Goal: Transaction & Acquisition: Purchase product/service

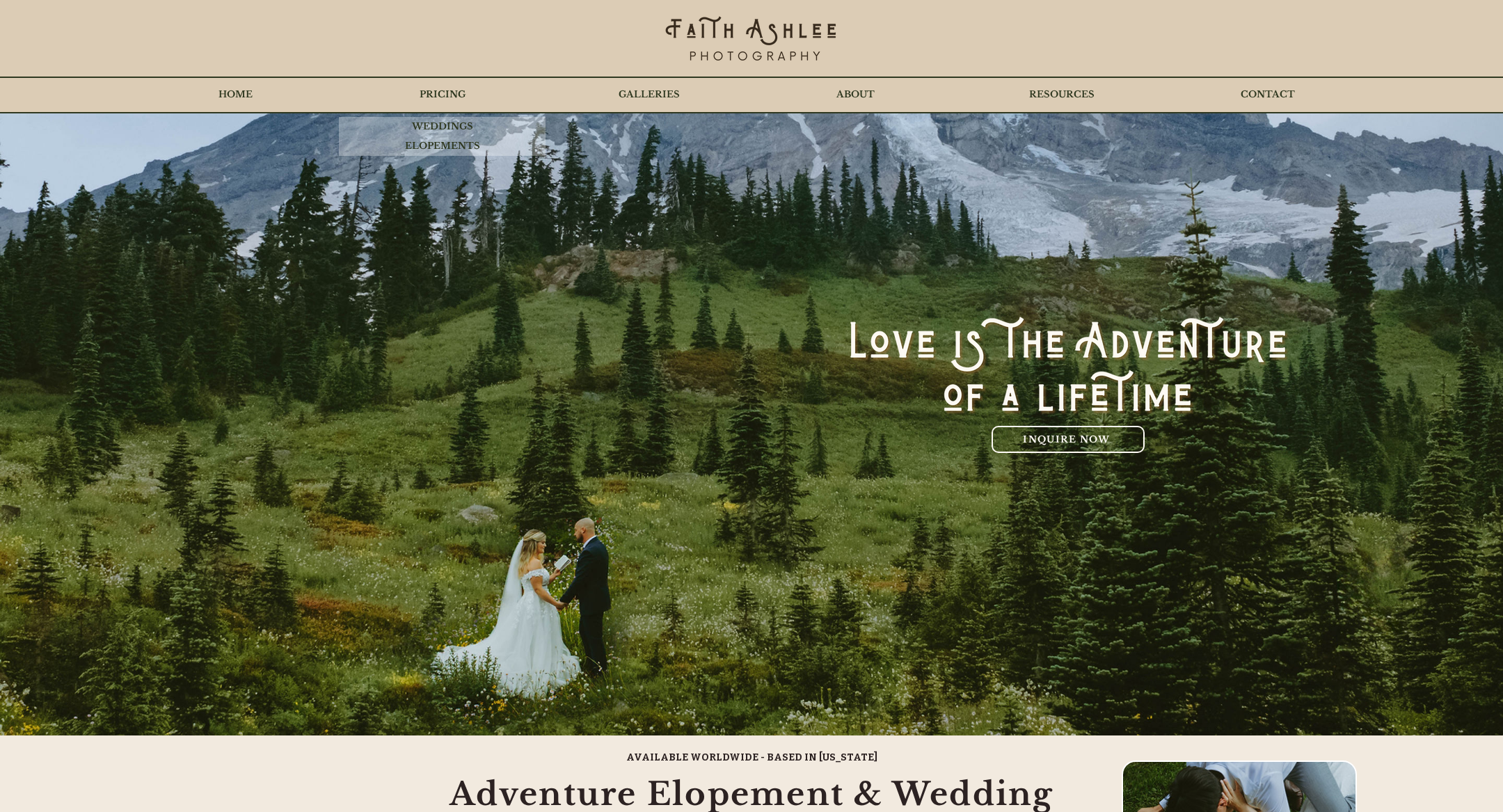
click at [454, 97] on p "PRICING" at bounding box center [442, 94] width 60 height 34
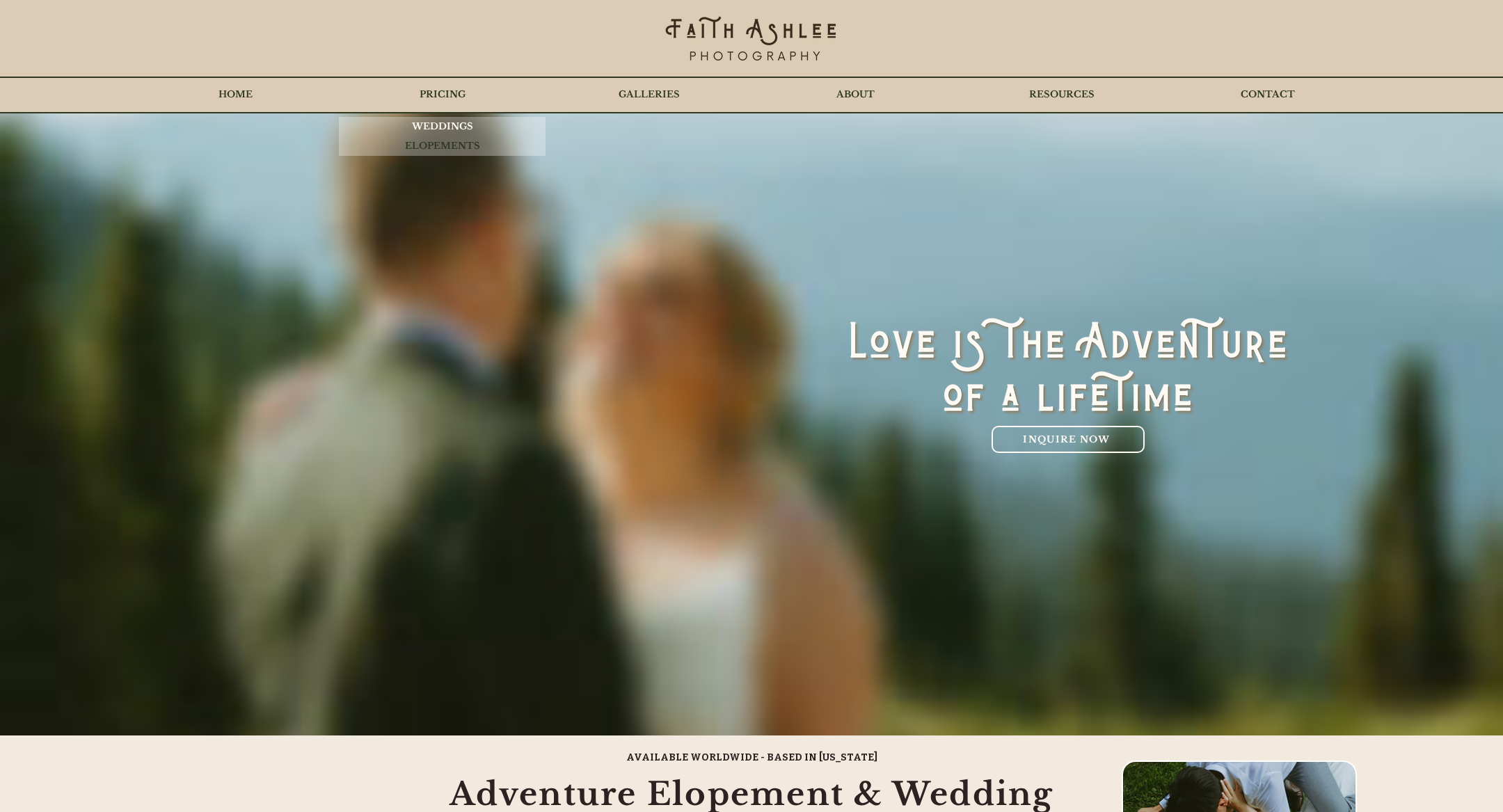
click at [426, 125] on p "WEDDINGS" at bounding box center [442, 126] width 75 height 19
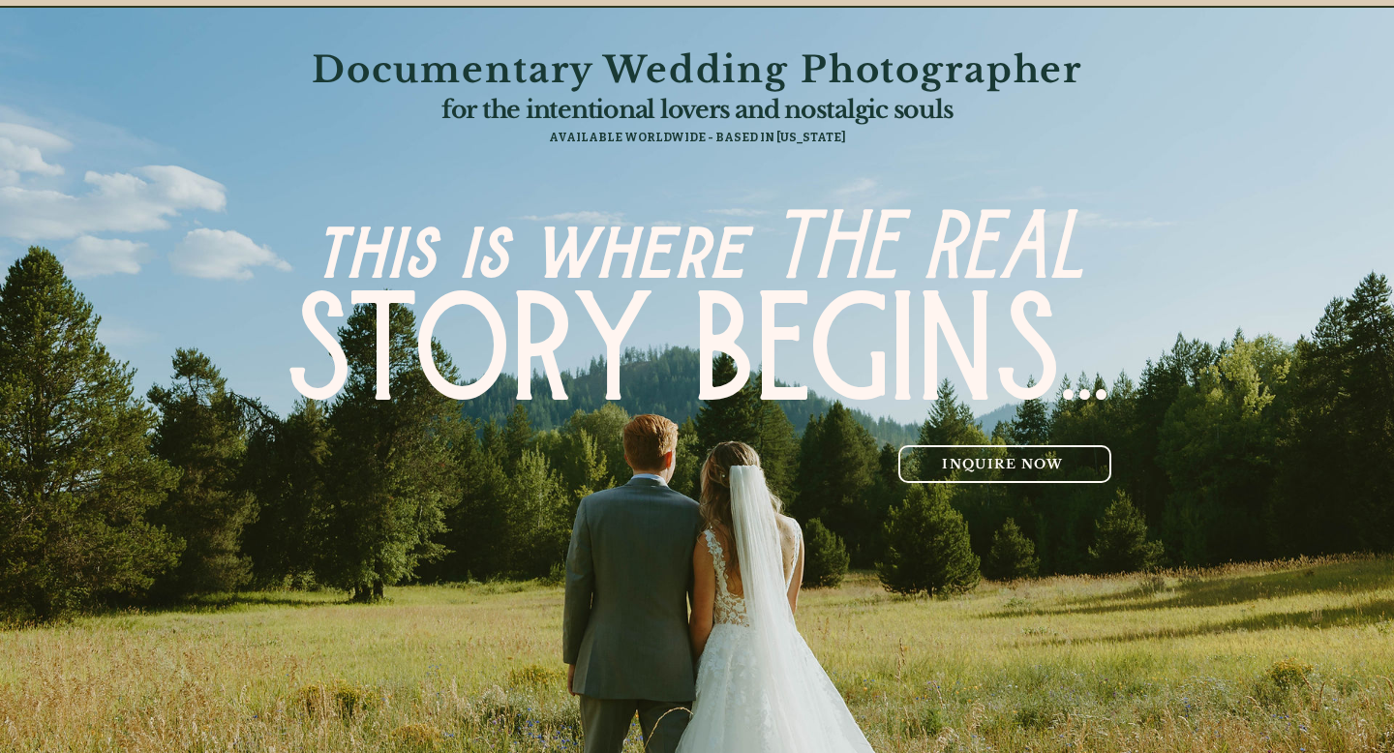
scroll to position [162, 0]
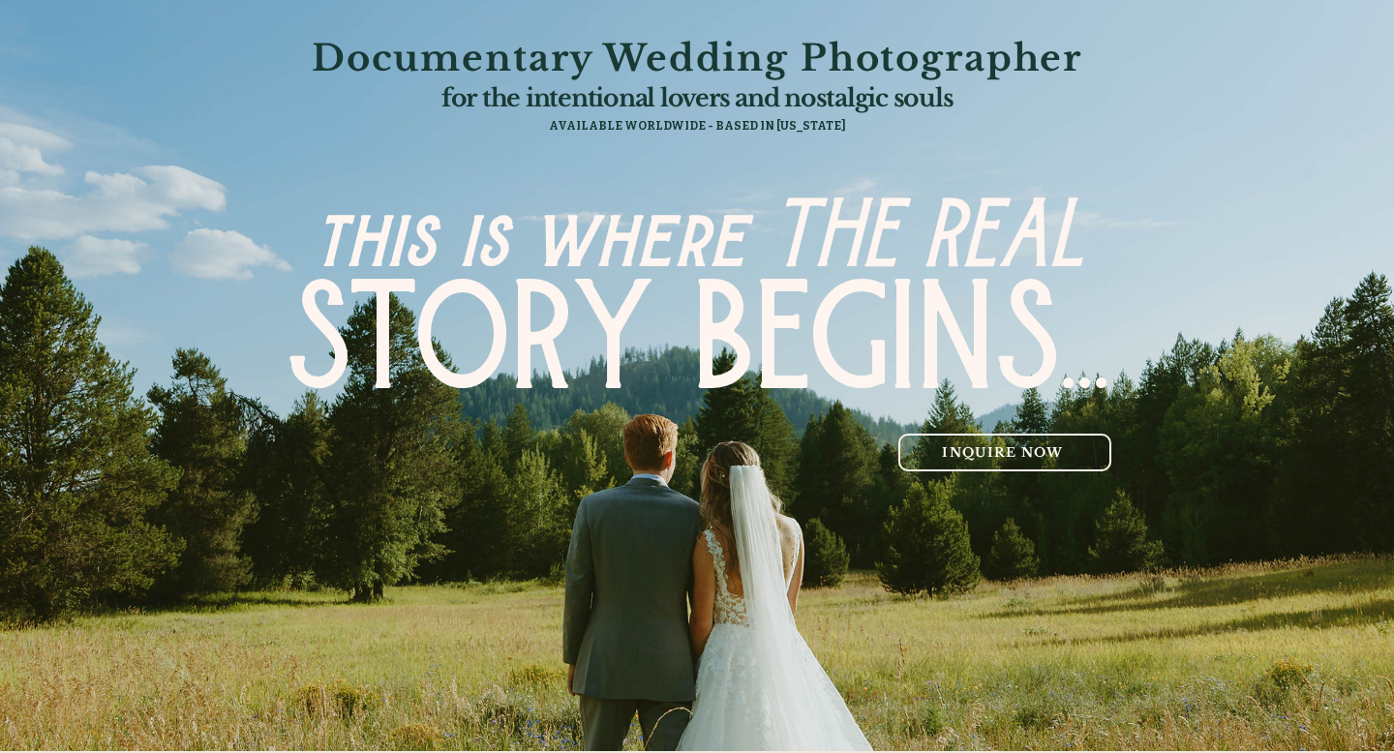
click at [916, 331] on span "STORY BEGINS..." at bounding box center [698, 350] width 824 height 175
click at [86, 294] on img "main content" at bounding box center [697, 377] width 1394 height 755
click at [321, 297] on span "STORY BEGINS..." at bounding box center [698, 350] width 824 height 175
click at [302, 306] on span "STORY BEGINS..." at bounding box center [698, 350] width 824 height 175
click at [319, 193] on span "this is where THE REAL" at bounding box center [698, 242] width 771 height 109
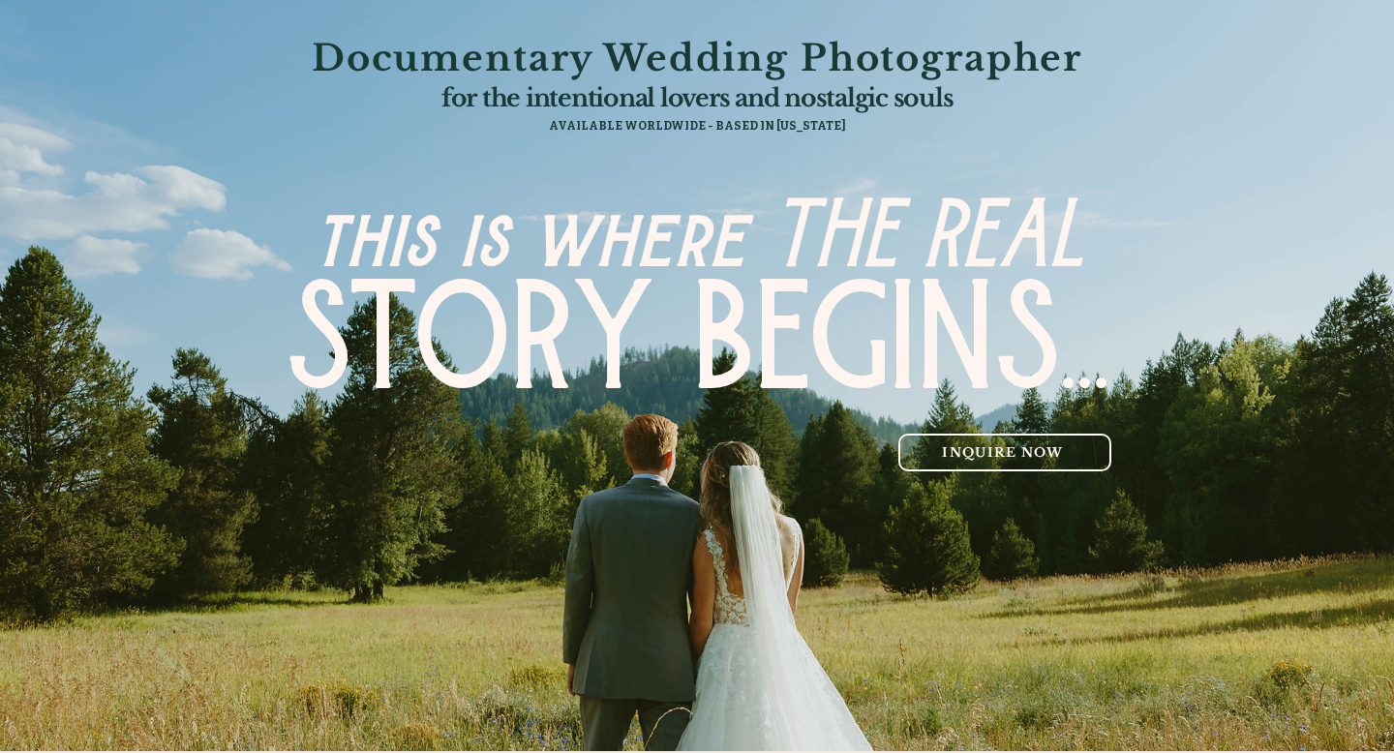
click at [558, 132] on p "AVAILABLE WORLDWIDE - BASED IN [US_STATE]" at bounding box center [697, 126] width 775 height 16
click at [578, 131] on span "AVAILABLE WORLDWIDE - BASED IN [US_STATE]" at bounding box center [697, 126] width 297 height 14
click at [574, 125] on span "AVAILABLE WORLDWIDE - BASED IN [US_STATE]" at bounding box center [697, 126] width 297 height 14
click at [567, 125] on span "AVAILABLE WORLDWIDE - BASED IN [US_STATE]" at bounding box center [697, 126] width 297 height 14
click at [1080, 57] on span "Documentary Wedding Photographer" at bounding box center [697, 58] width 771 height 45
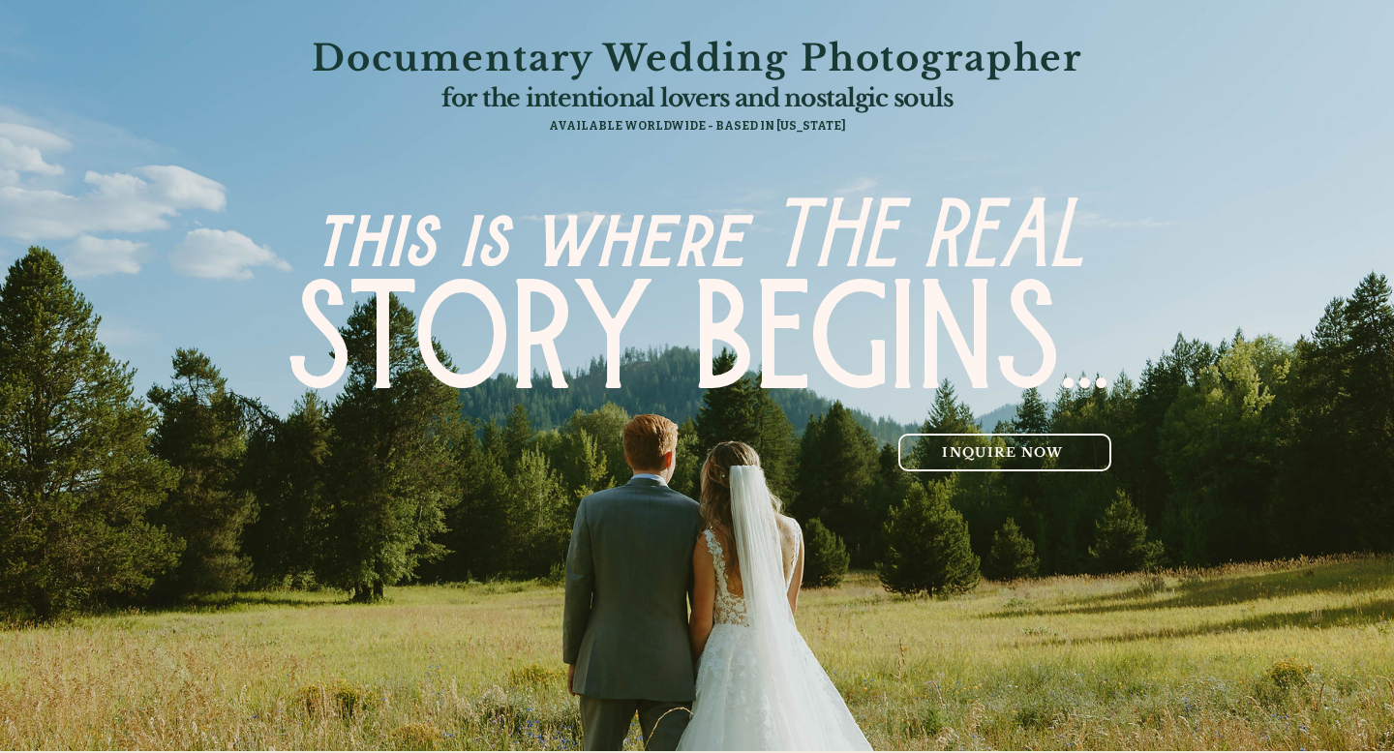
click at [597, 47] on span "Documentary Wedding Photographer" at bounding box center [697, 58] width 771 height 45
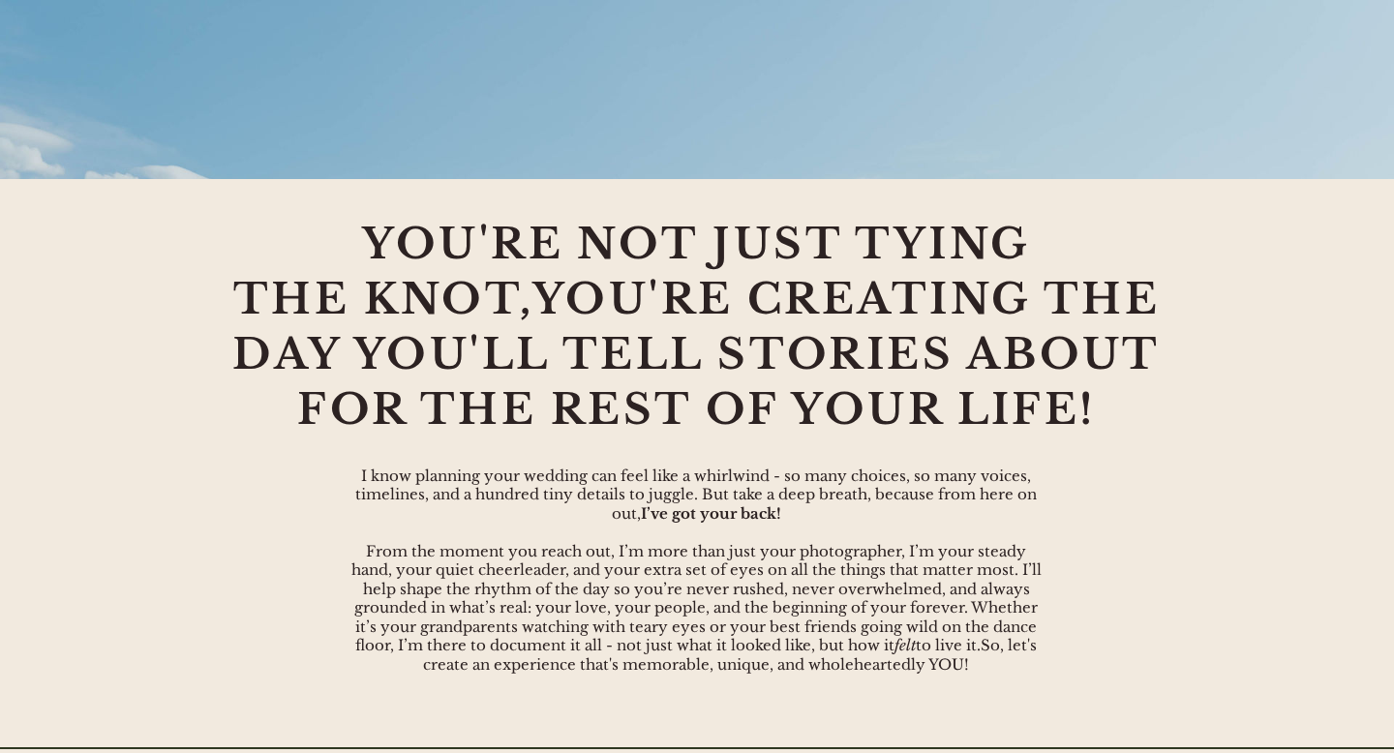
scroll to position [915, 0]
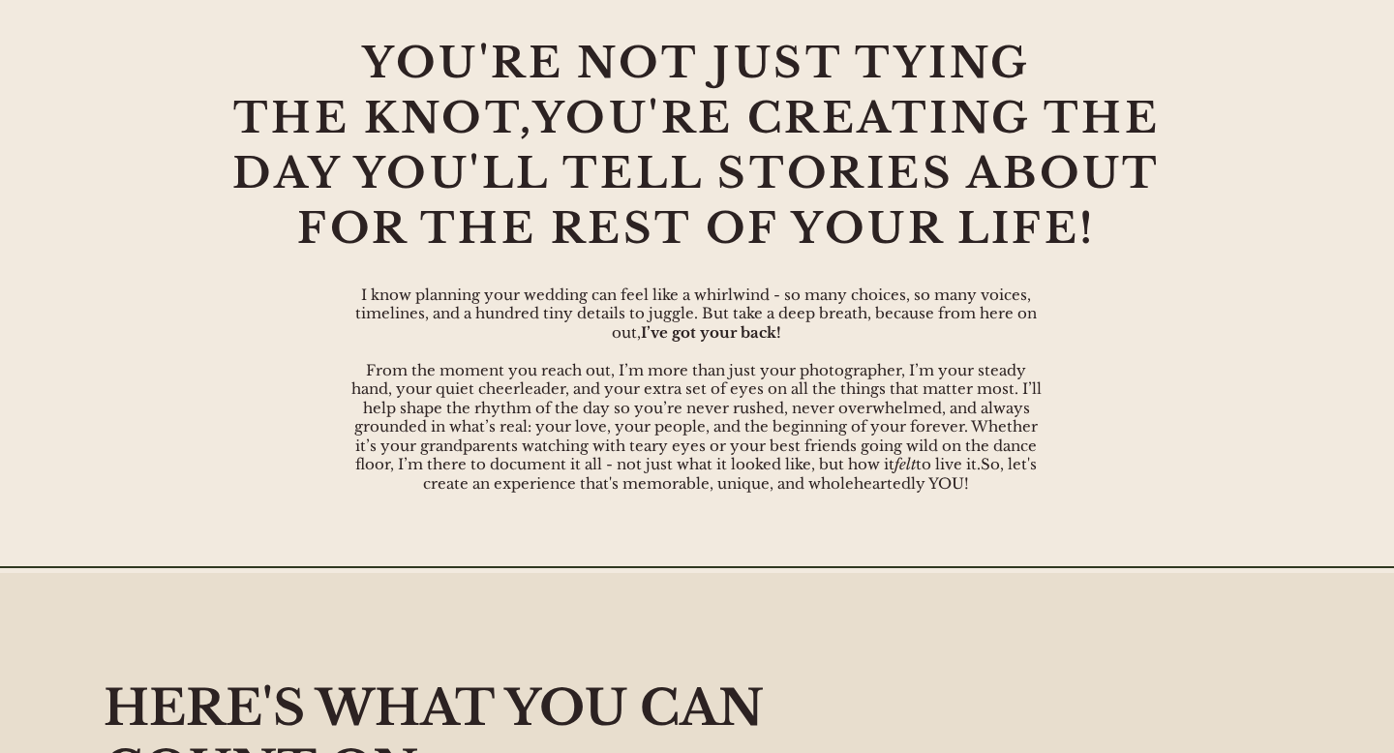
click at [780, 329] on span "I’ve got your back!" at bounding box center [711, 332] width 140 height 18
click at [782, 207] on span "YOU'RE CREATING THE DAY YOU'LL TELL STORIES ABOUT FOR THE REST OF YOUR LIFE!" at bounding box center [696, 173] width 928 height 163
click at [780, 176] on span "YOU'RE CREATING THE DAY YOU'LL TELL STORIES ABOUT FOR THE REST OF YOUR LIFE!" at bounding box center [696, 173] width 928 height 163
click at [762, 124] on span "YOU'RE CREATING THE DAY YOU'LL TELL STORIES ABOUT FOR THE REST OF YOUR LIFE!" at bounding box center [696, 173] width 928 height 163
click at [711, 58] on span "YOU'RE NOT JUST TYING" at bounding box center [696, 63] width 668 height 52
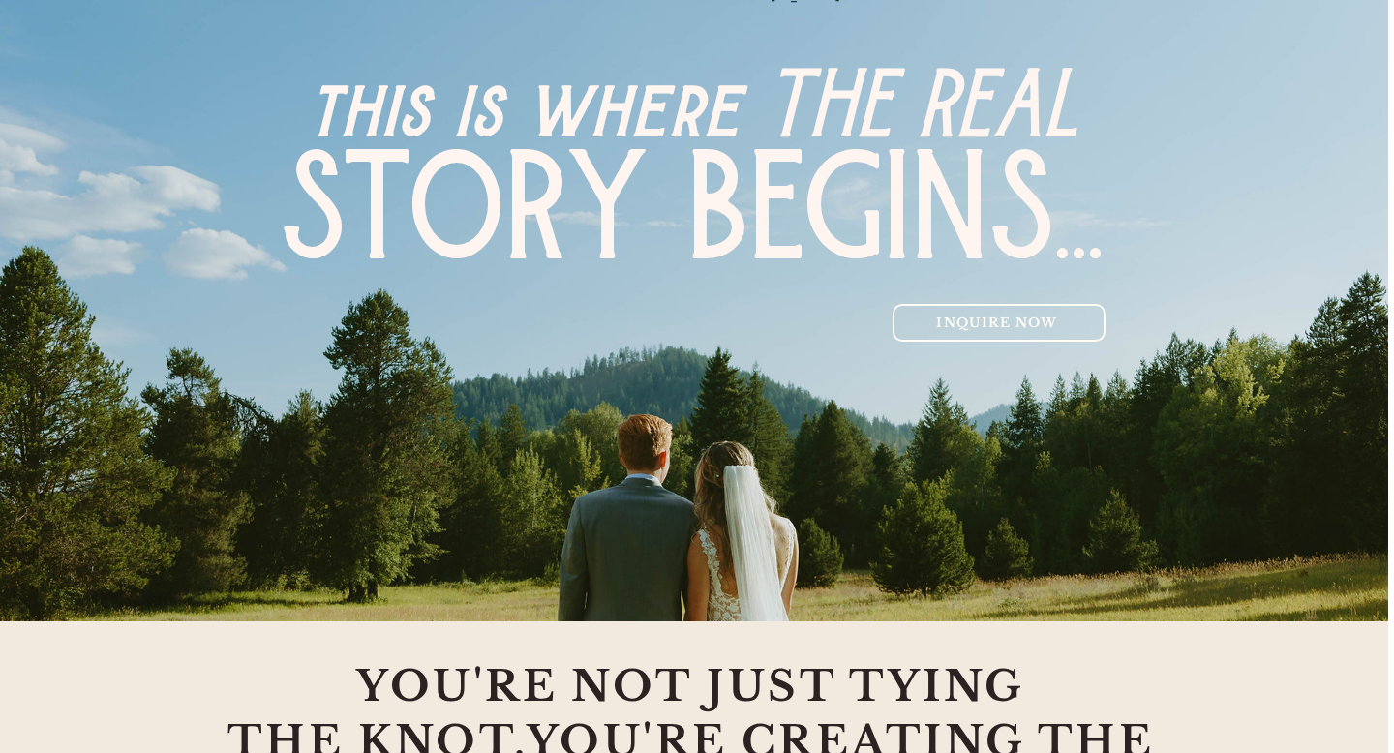
scroll to position [0, 6]
